Goal: Find specific page/section: Find specific page/section

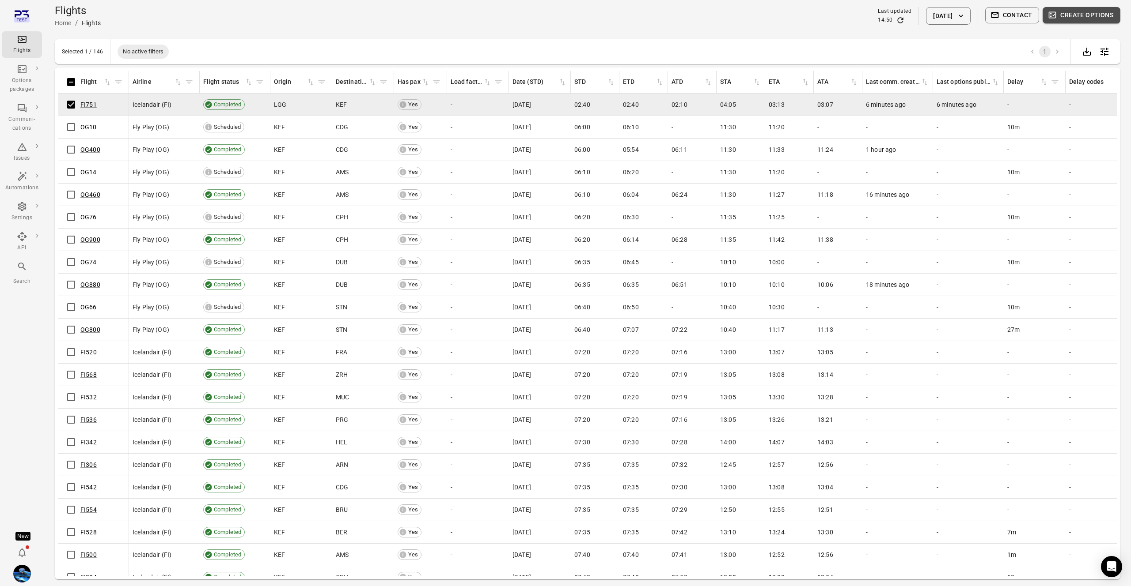
click at [1088, 18] on button "Create options" at bounding box center [1081, 15] width 78 height 16
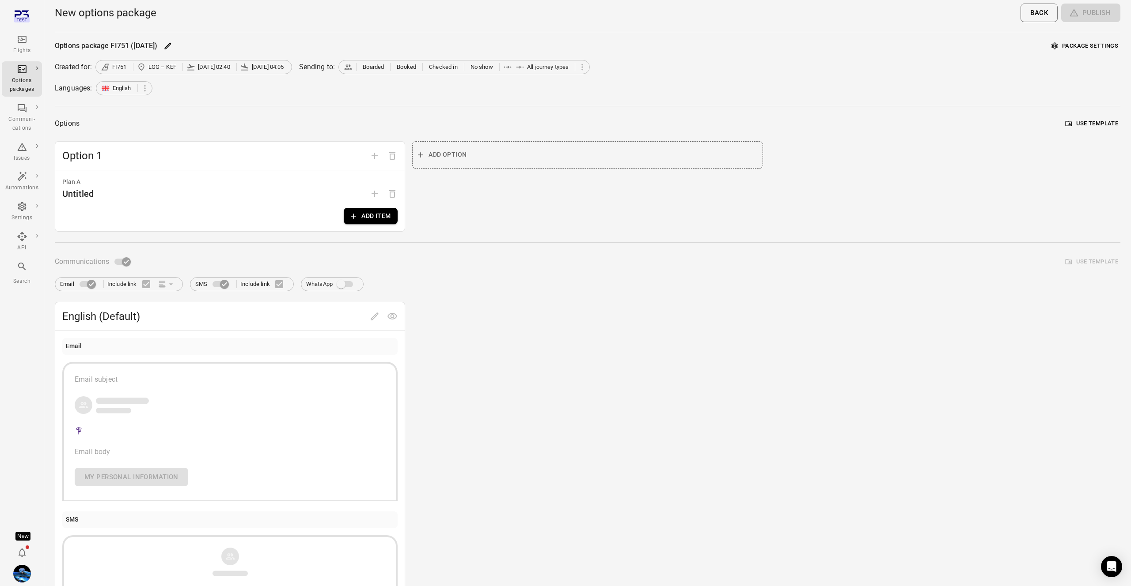
click at [19, 43] on icon "Main navigation" at bounding box center [22, 39] width 11 height 11
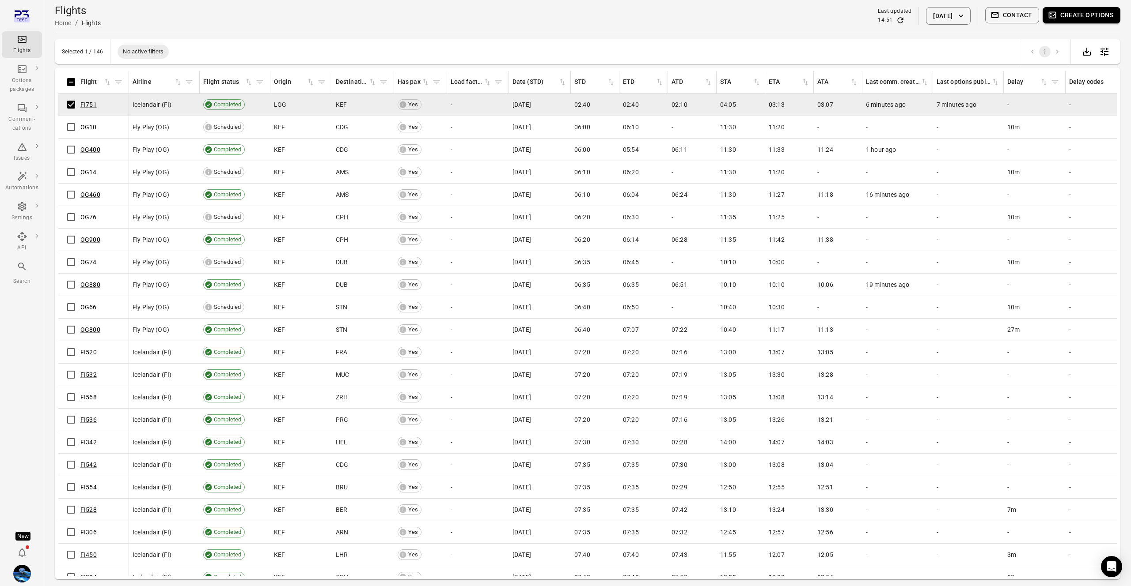
click at [1032, 11] on button "Contact" at bounding box center [1012, 15] width 54 height 16
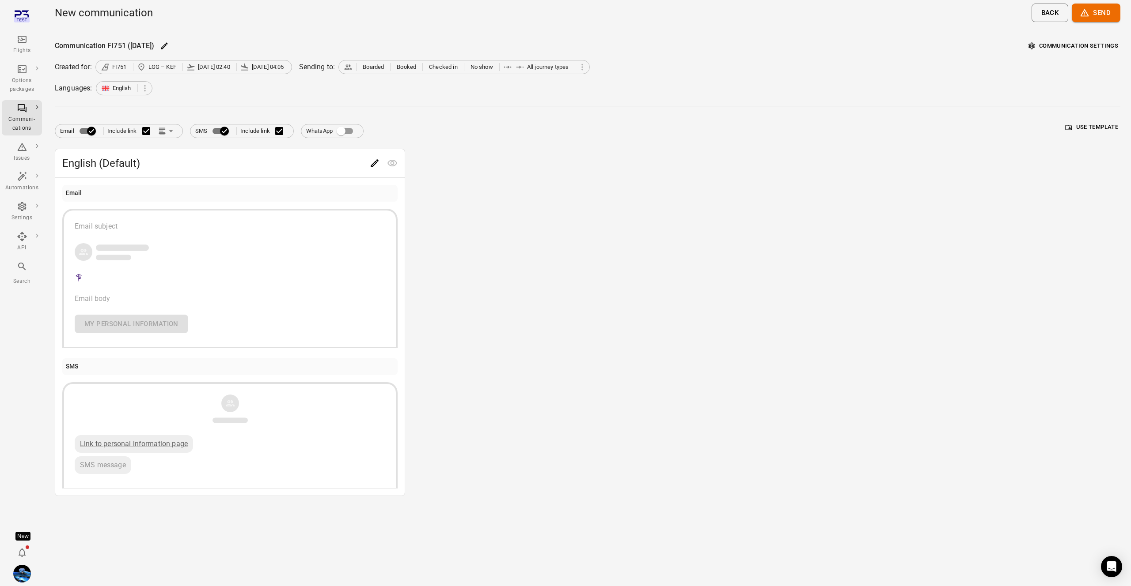
click at [26, 44] on icon "Main navigation" at bounding box center [22, 39] width 11 height 11
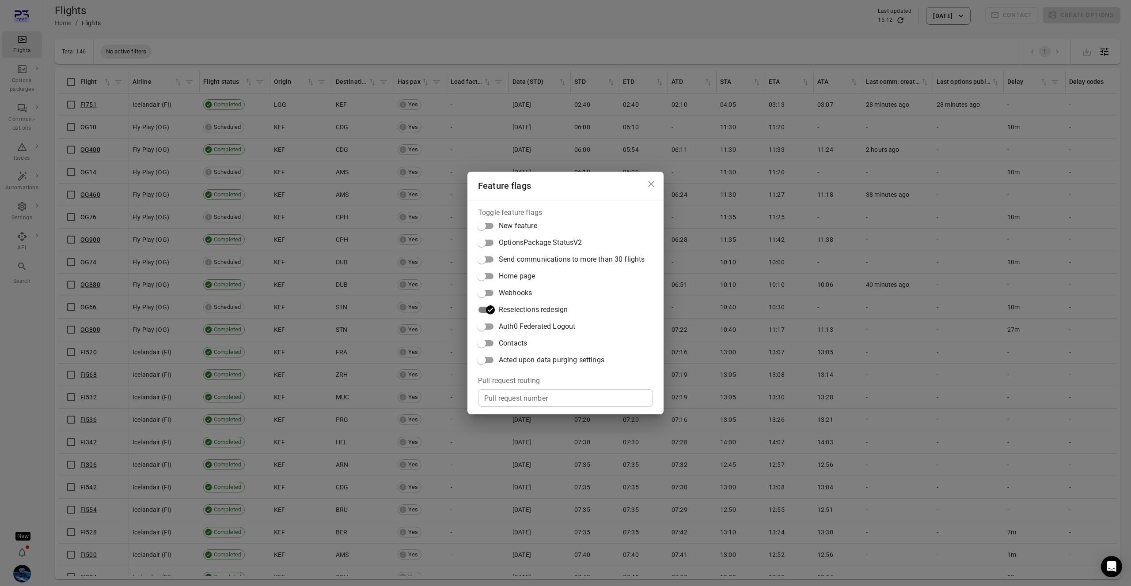
click at [253, 158] on div "Feature flags Toggle feature flags New feature OptionsPackage StatusV2 Send com…" at bounding box center [565, 293] width 1131 height 586
click at [531, 290] on span "Webhooks" at bounding box center [515, 293] width 33 height 11
click at [305, 284] on div "Feature flags Toggle feature flags New feature OptionsPackage StatusV2 Send com…" at bounding box center [565, 293] width 1131 height 586
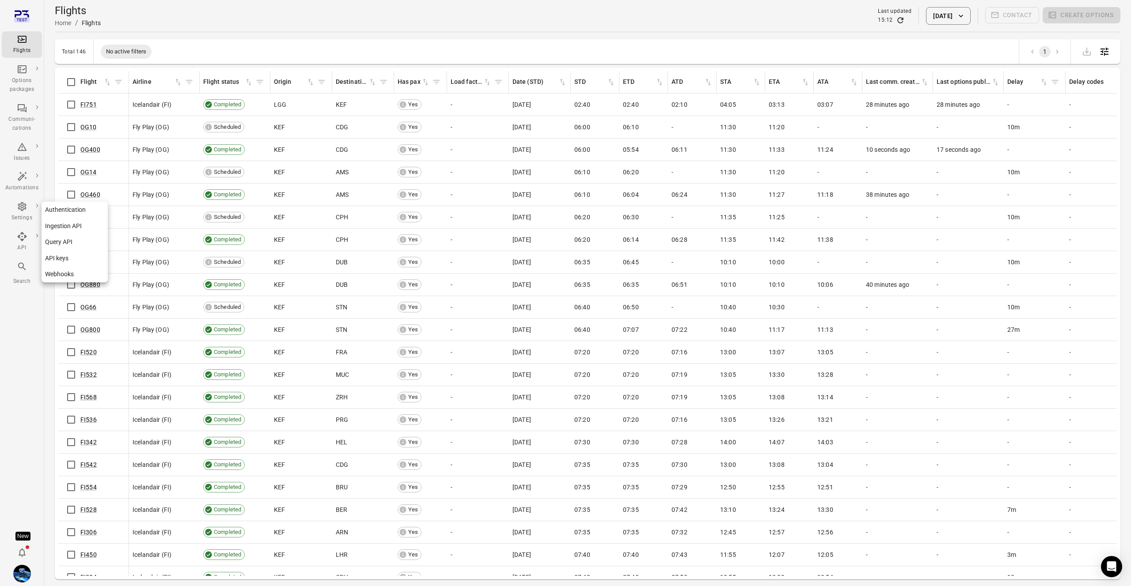
click at [75, 275] on link "Webhooks" at bounding box center [75, 274] width 66 height 16
